Goal: Task Accomplishment & Management: Use online tool/utility

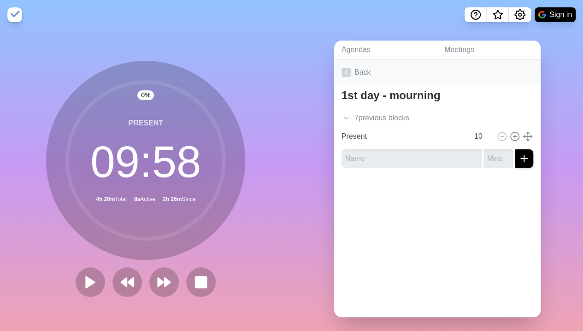
click at [345, 75] on icon at bounding box center [345, 72] width 9 height 9
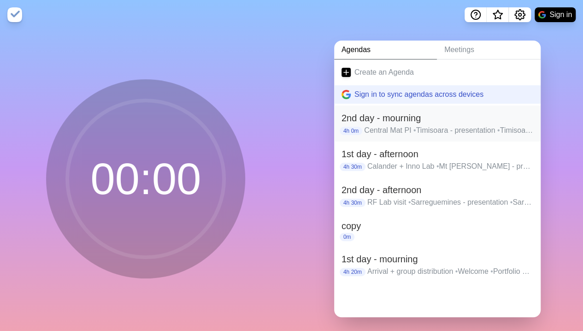
click at [369, 119] on h2 "2nd day - mourning" at bounding box center [437, 118] width 192 height 14
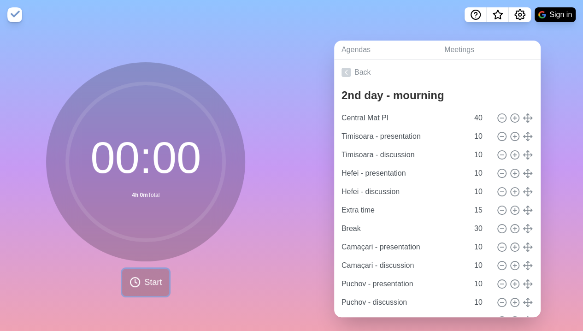
click at [148, 278] on span "Start" at bounding box center [153, 282] width 18 height 12
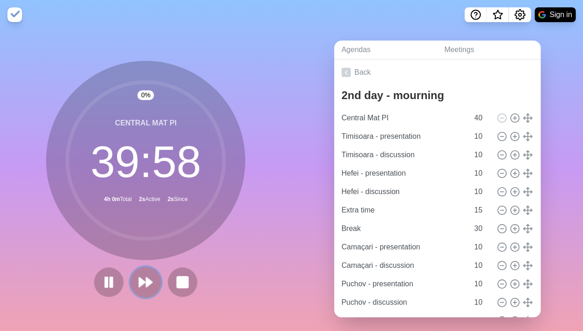
click at [147, 280] on polygon at bounding box center [150, 281] width 6 height 9
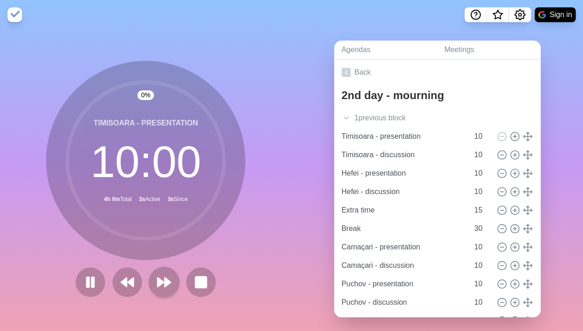
click at [144, 280] on div at bounding box center [145, 281] width 147 height 29
click at [169, 280] on button at bounding box center [164, 281] width 31 height 31
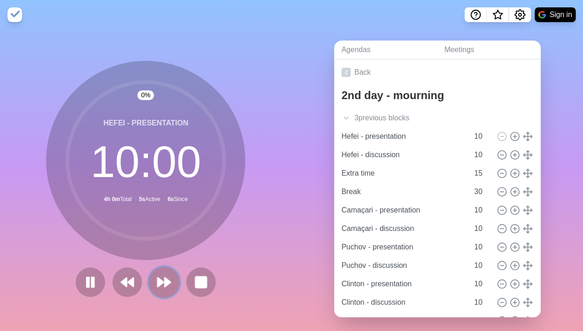
click at [169, 280] on button at bounding box center [164, 281] width 31 height 31
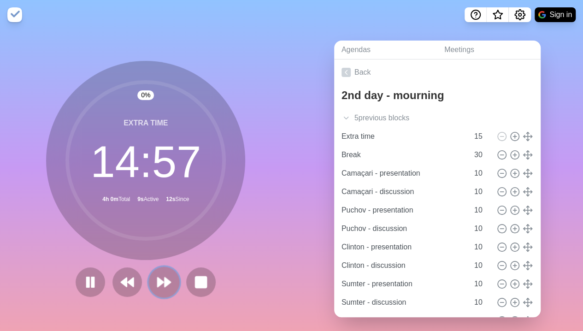
click at [169, 280] on button at bounding box center [164, 281] width 31 height 31
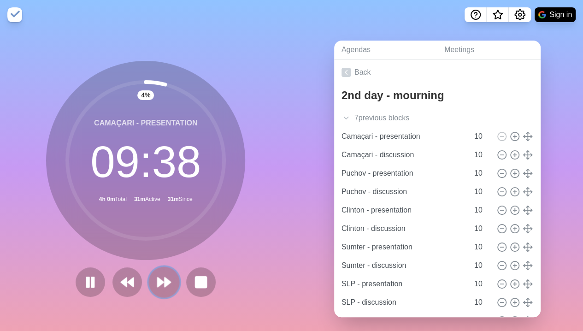
click at [159, 281] on polygon at bounding box center [161, 281] width 6 height 9
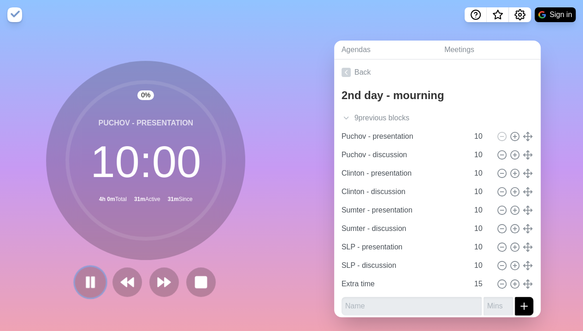
click at [88, 291] on button at bounding box center [90, 281] width 31 height 31
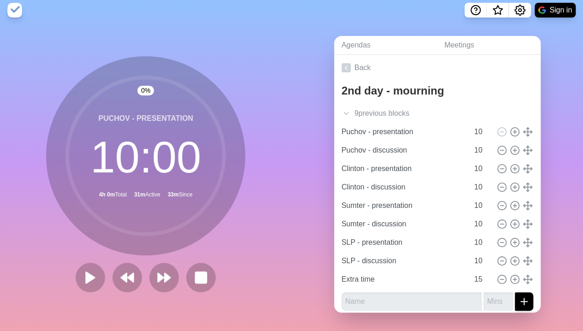
scroll to position [12, 0]
